Goal: Task Accomplishment & Management: Use online tool/utility

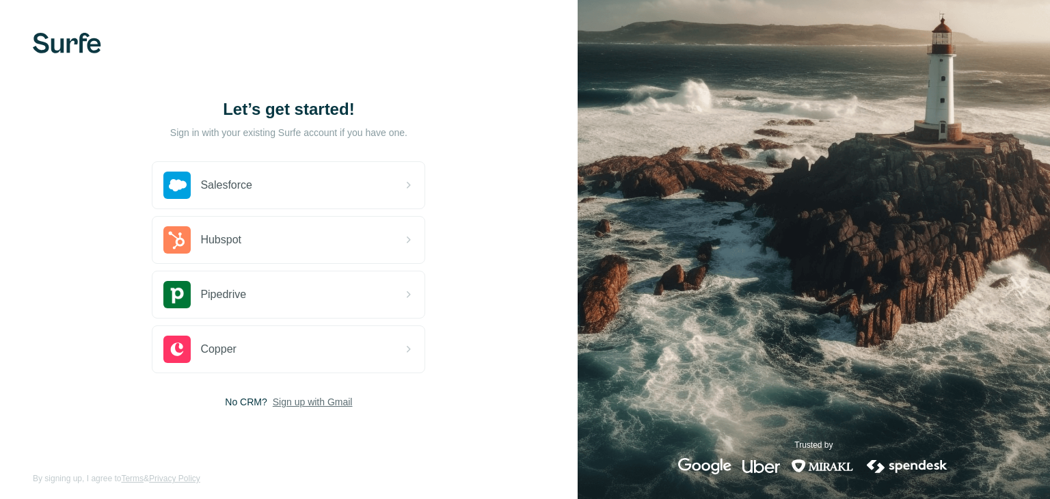
click at [299, 397] on span "Sign up with Gmail" at bounding box center [313, 402] width 80 height 14
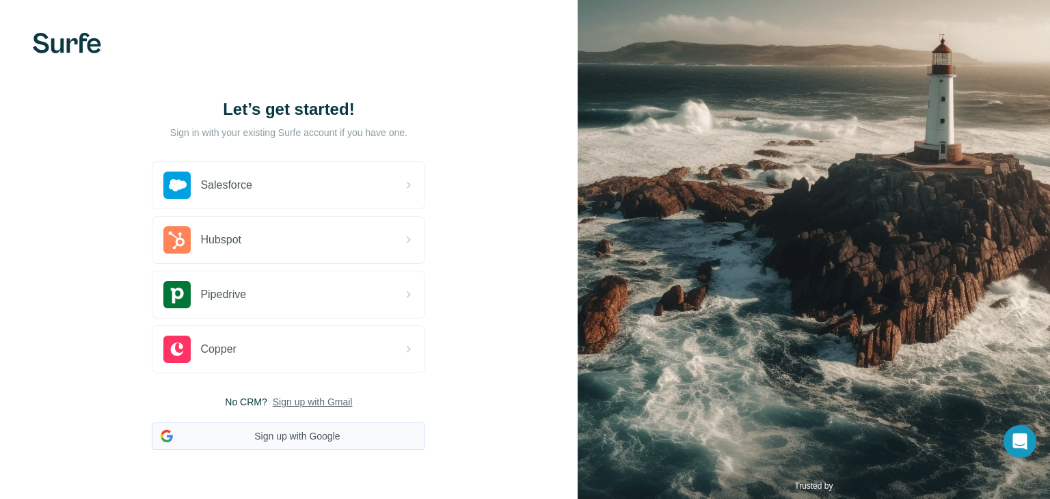
click at [291, 436] on button "Sign up with Google" at bounding box center [288, 435] width 273 height 27
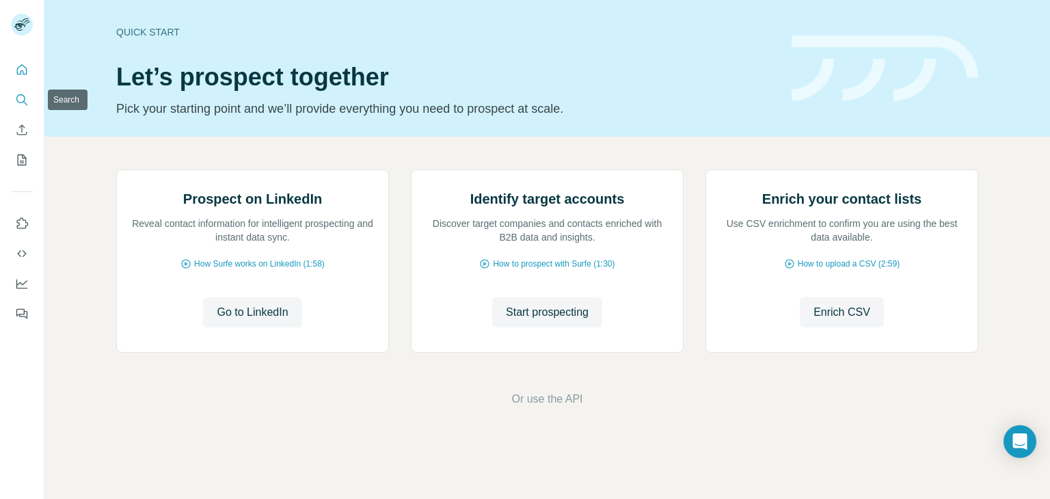
click at [22, 100] on icon "Search" at bounding box center [22, 100] width 14 height 14
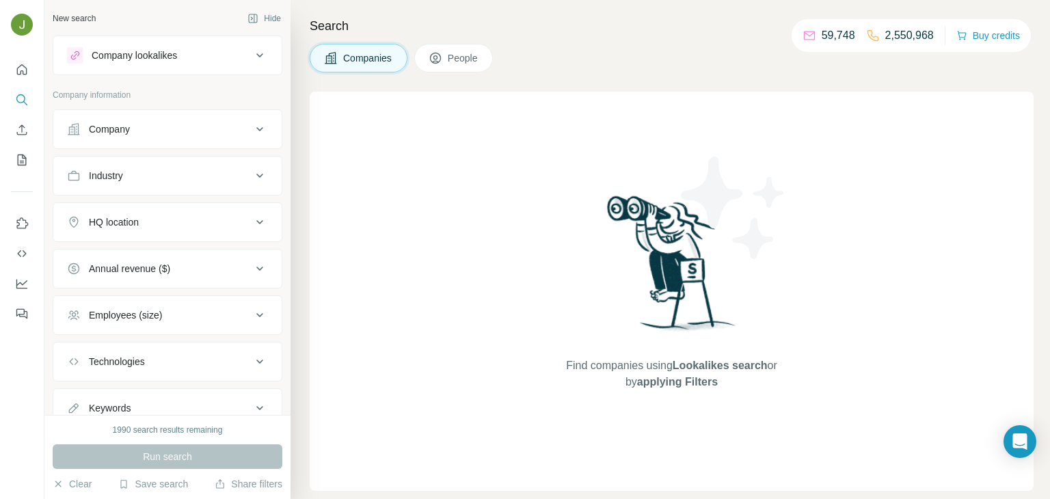
click at [121, 130] on div "Company" at bounding box center [109, 129] width 41 height 14
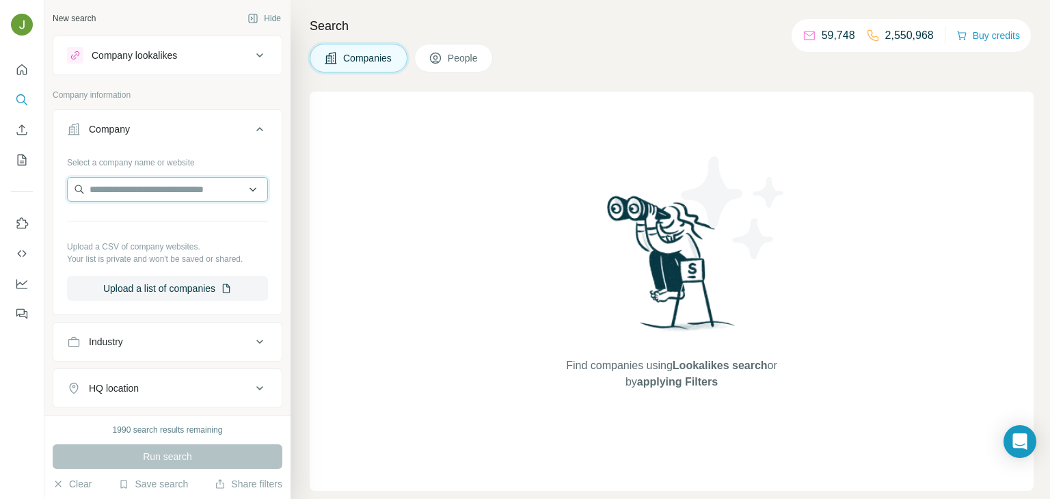
click at [139, 189] on input "text" at bounding box center [167, 189] width 201 height 25
paste input "**********"
type input "**********"
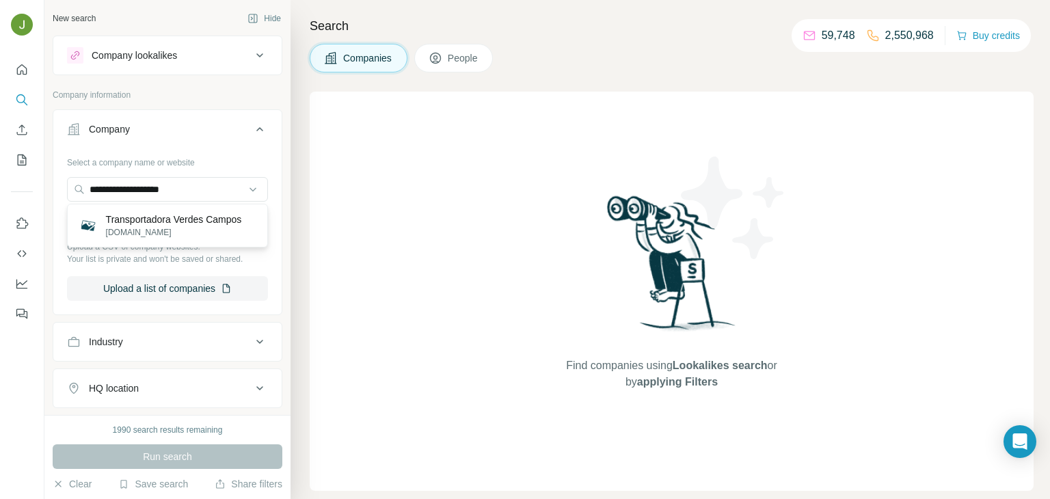
click at [143, 222] on p "Transportadora Verdes Campos" at bounding box center [174, 220] width 136 height 14
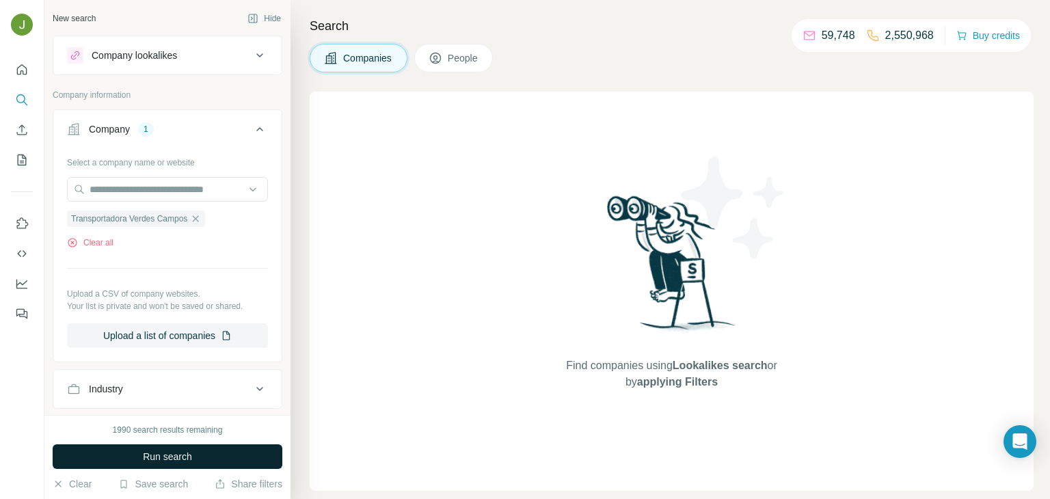
click at [194, 462] on button "Run search" at bounding box center [168, 456] width 230 height 25
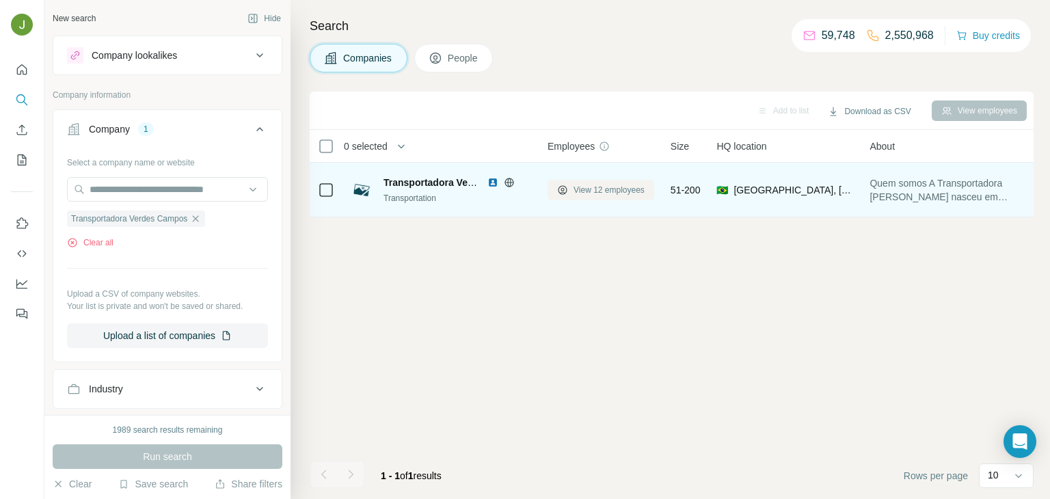
click at [620, 191] on span "View 12 employees" at bounding box center [609, 190] width 71 height 12
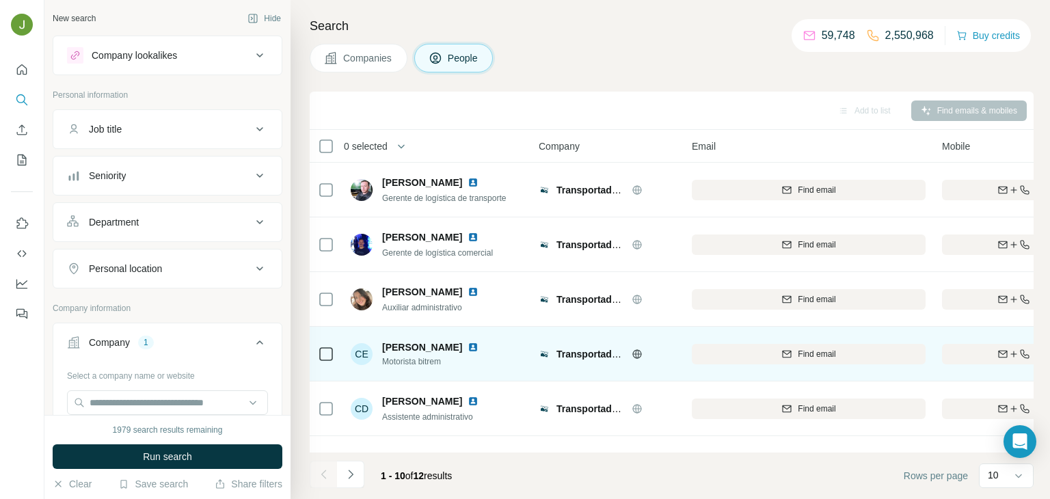
scroll to position [257, 9]
